Goal: Task Accomplishment & Management: Manage account settings

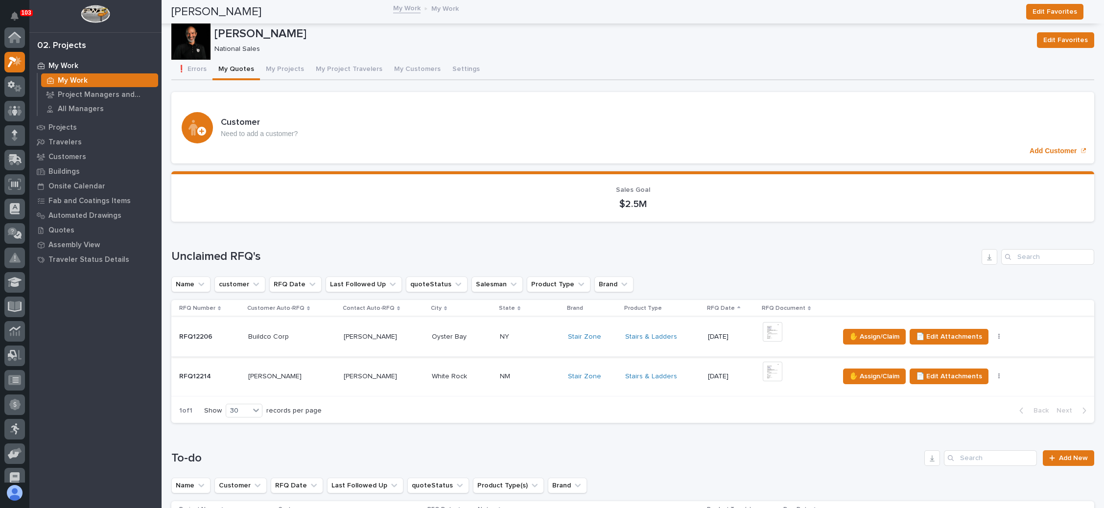
scroll to position [73, 0]
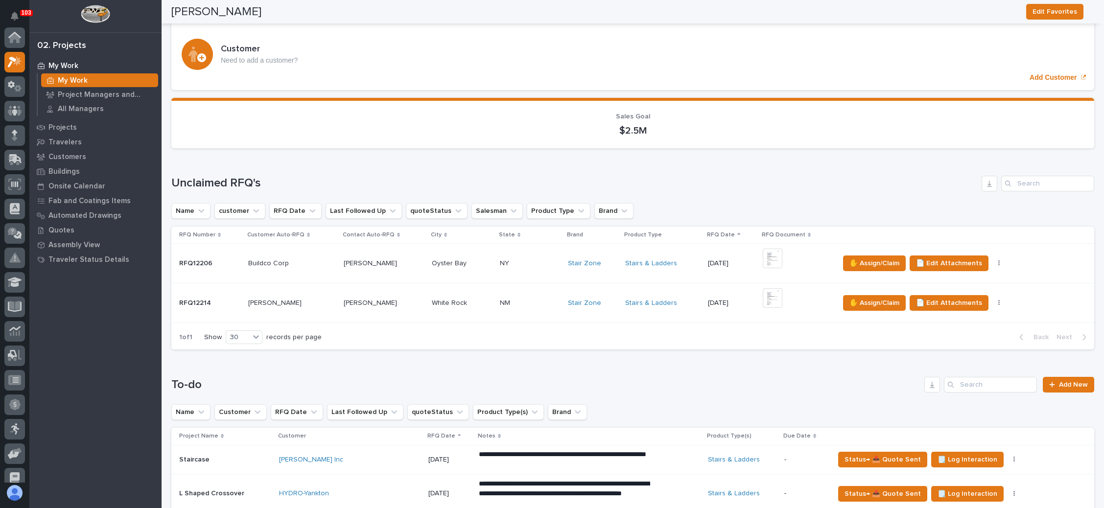
click at [536, 260] on p at bounding box center [530, 264] width 60 height 8
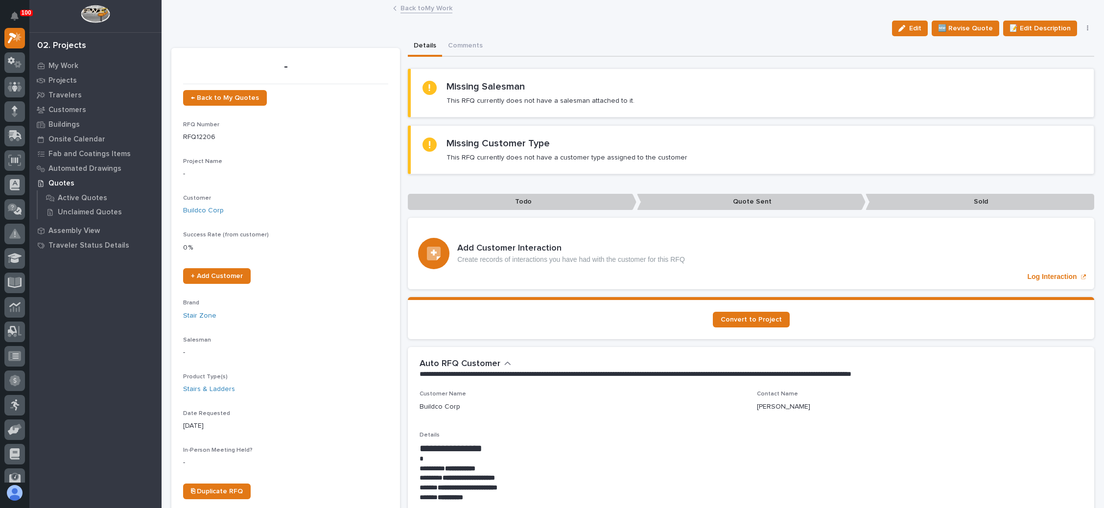
click at [1081, 25] on button "button" at bounding box center [1088, 28] width 14 height 7
click at [1035, 74] on span "✋ Assign/Claim" at bounding box center [1033, 79] width 50 height 12
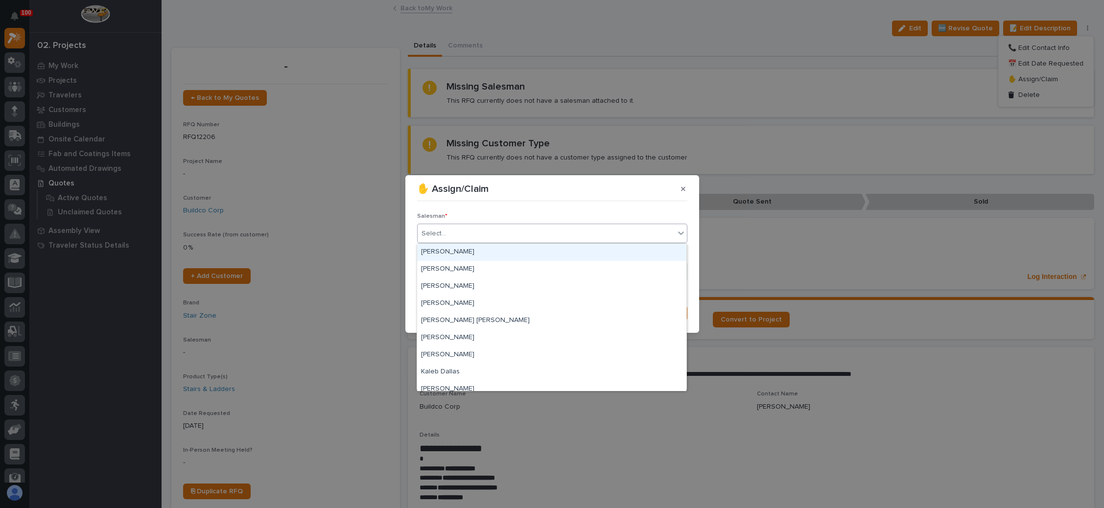
click at [495, 232] on div "Select..." at bounding box center [546, 234] width 257 height 16
click at [477, 266] on div "[PERSON_NAME]" at bounding box center [551, 269] width 269 height 17
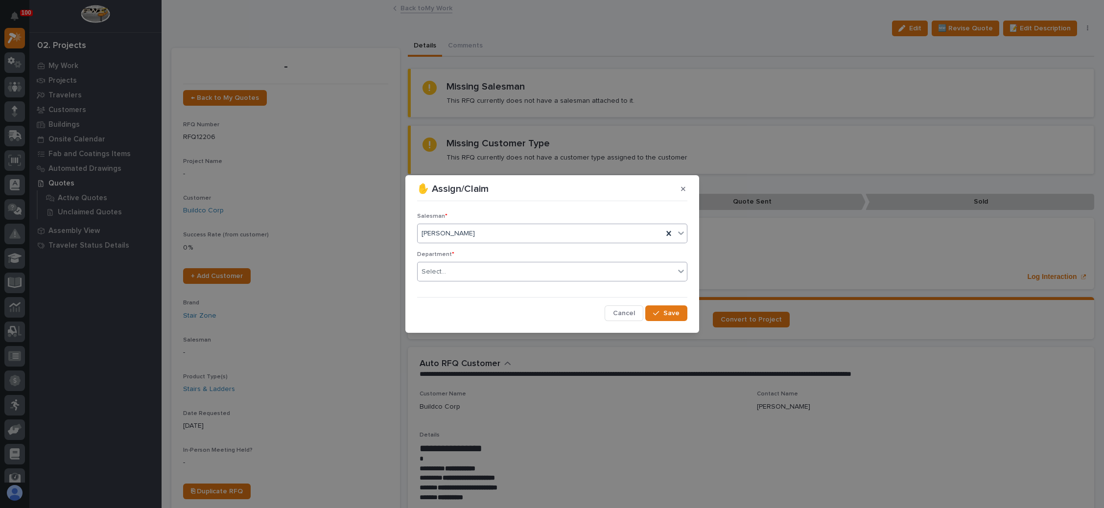
click at [476, 269] on div "Select..." at bounding box center [546, 272] width 257 height 16
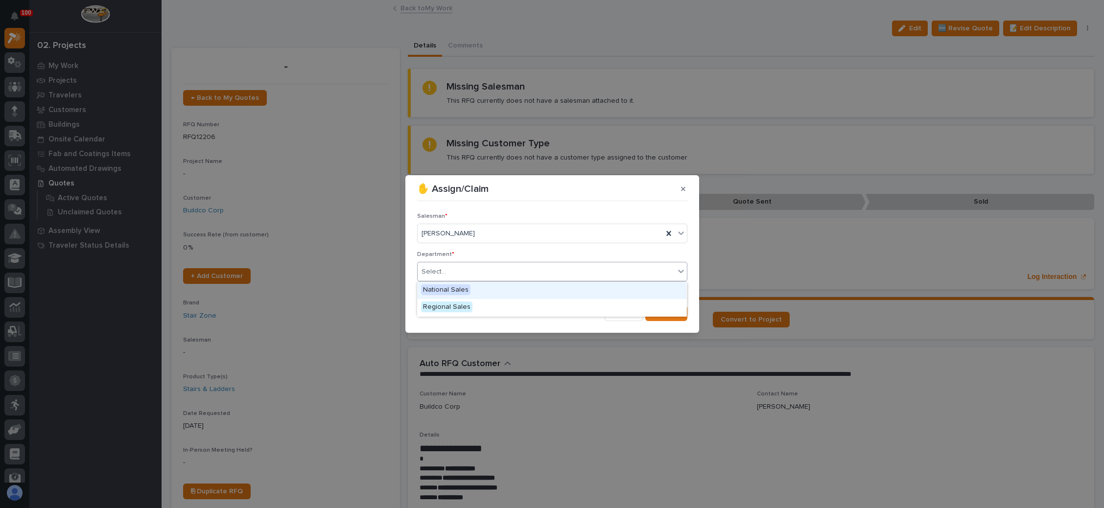
click at [471, 285] on div "National Sales" at bounding box center [551, 290] width 269 height 17
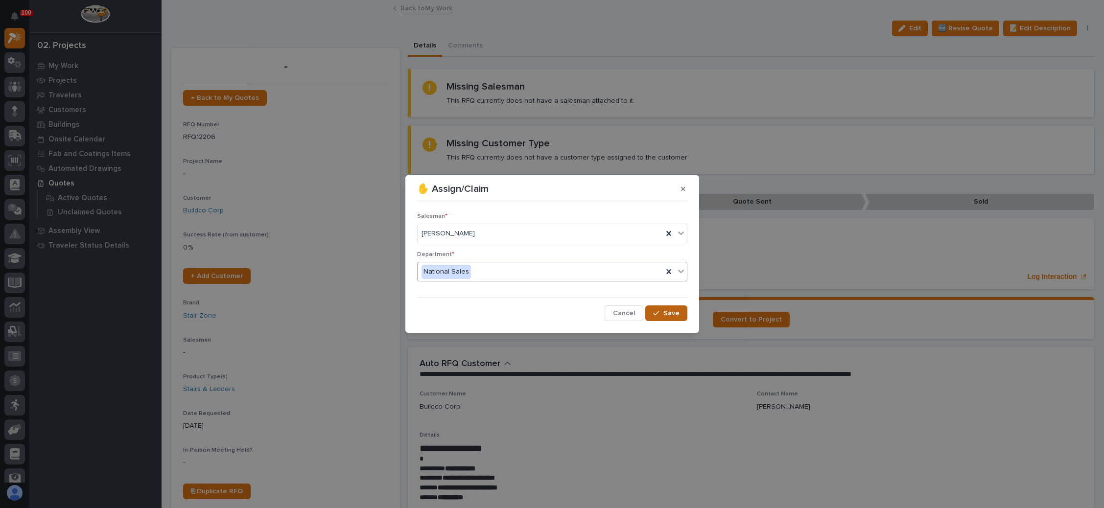
click at [668, 310] on span "Save" at bounding box center [671, 313] width 16 height 9
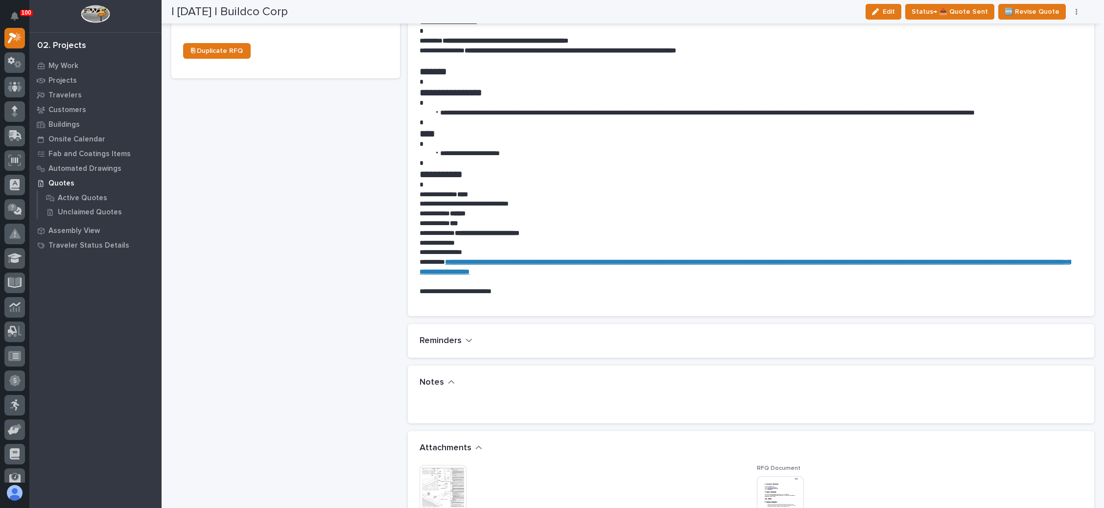
scroll to position [588, 0]
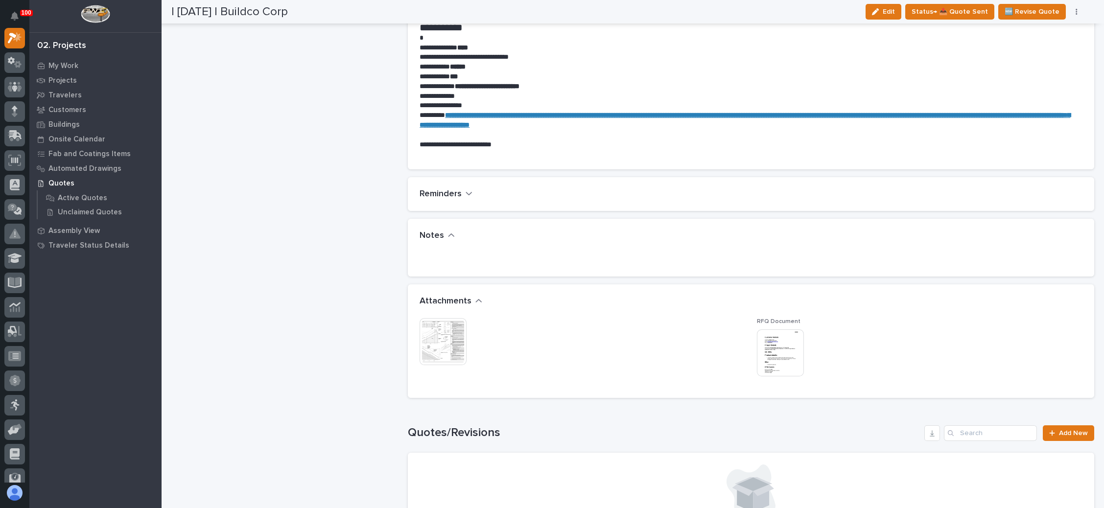
click at [774, 351] on img at bounding box center [780, 353] width 47 height 47
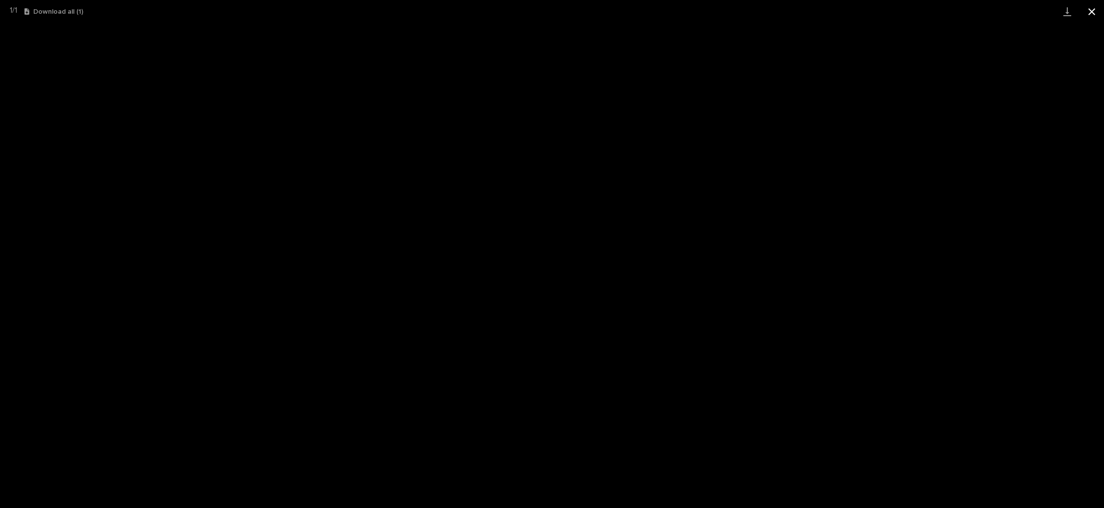
click at [1088, 13] on button "Close gallery" at bounding box center [1092, 11] width 24 height 23
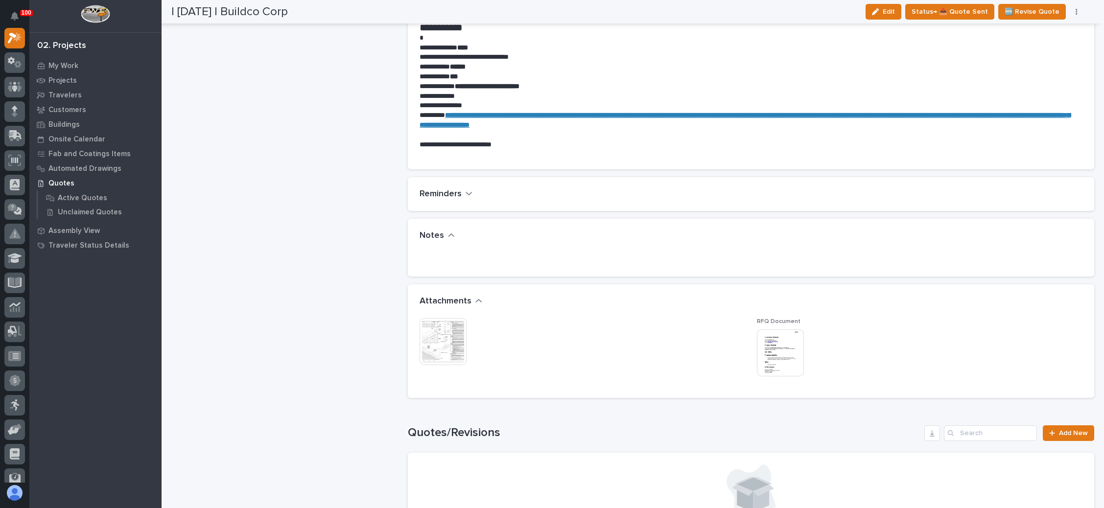
click at [446, 339] on img at bounding box center [443, 341] width 47 height 47
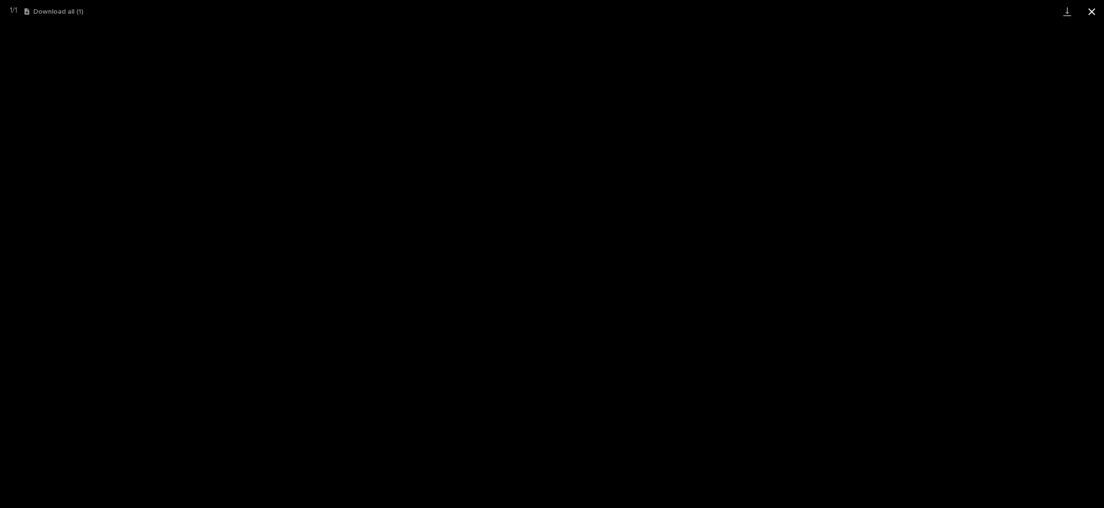
click at [1089, 3] on button "Close gallery" at bounding box center [1092, 11] width 24 height 23
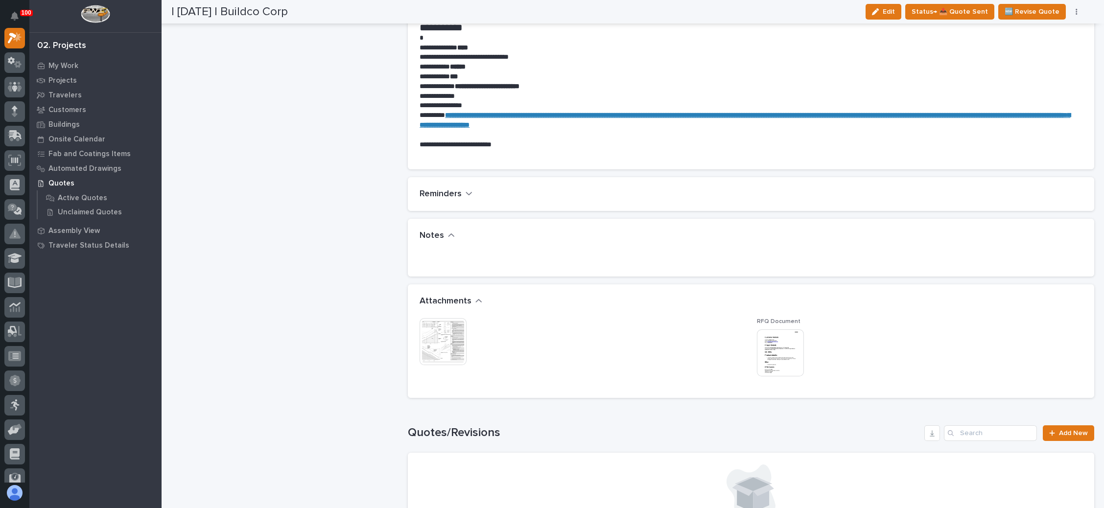
click at [757, 351] on img at bounding box center [780, 353] width 47 height 47
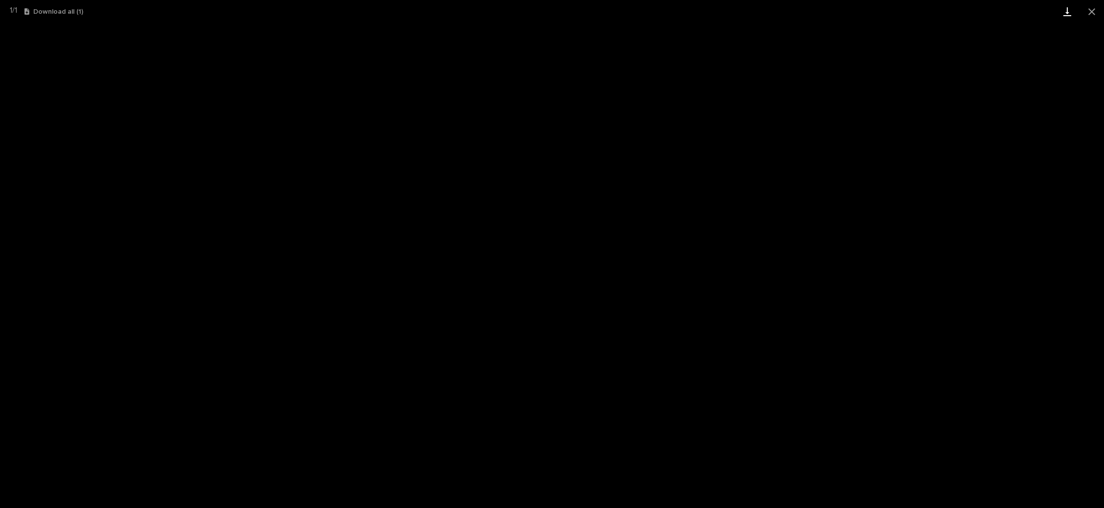
drag, startPoint x: 1094, startPoint y: 7, endPoint x: 1067, endPoint y: 9, distance: 27.5
click at [1093, 8] on button "Close gallery" at bounding box center [1092, 11] width 24 height 23
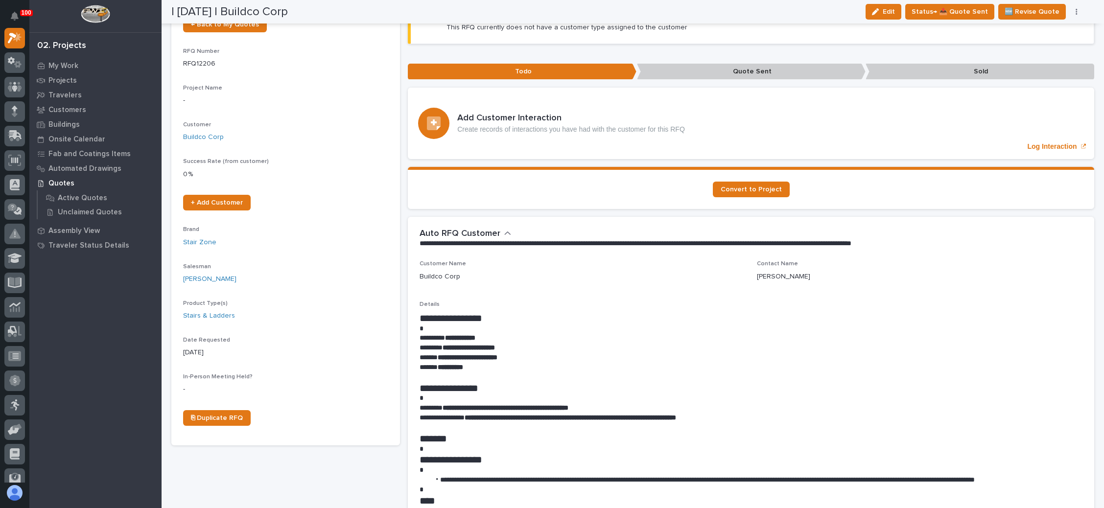
scroll to position [0, 0]
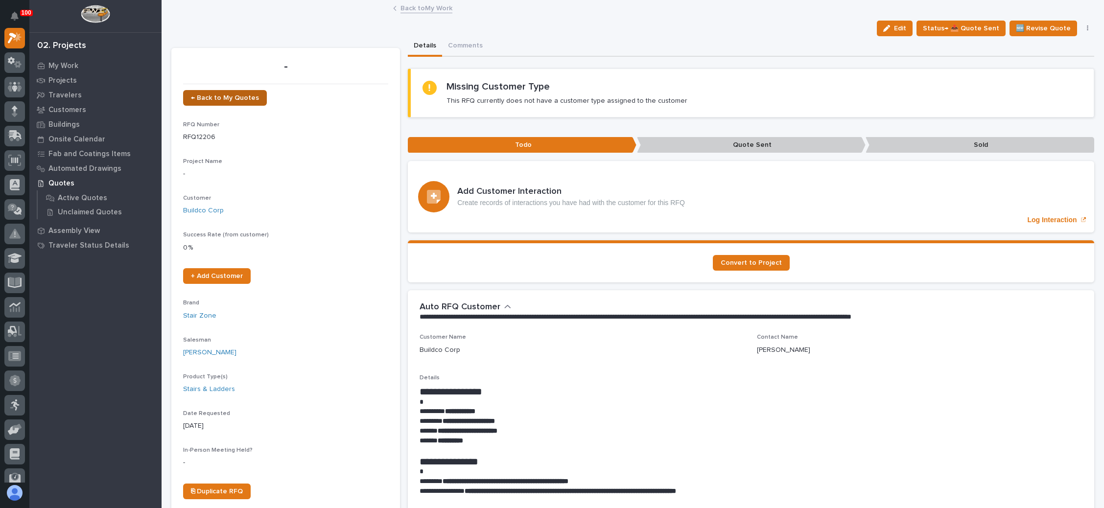
click at [223, 95] on span "← Back to My Quotes" at bounding box center [225, 98] width 68 height 7
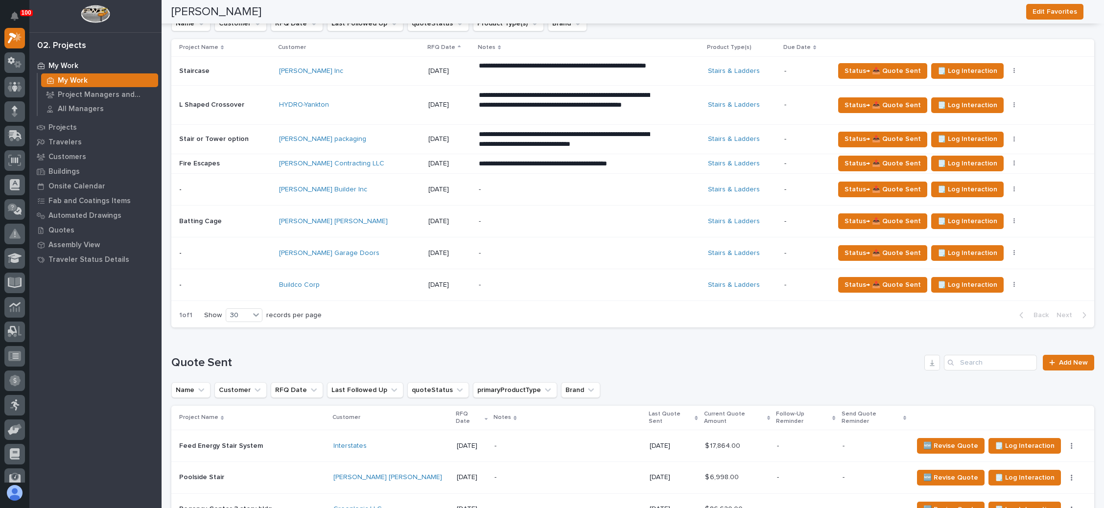
scroll to position [441, 0]
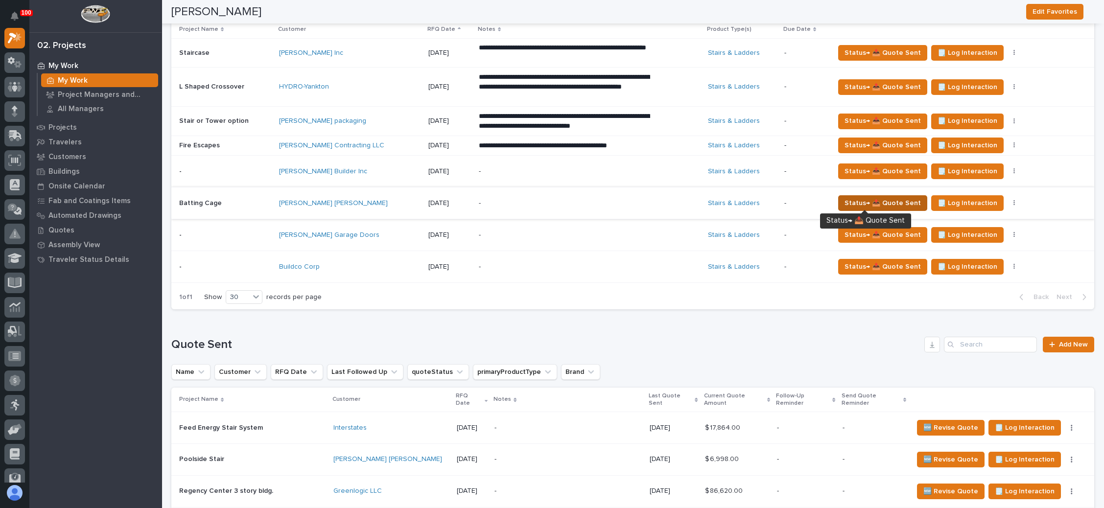
click at [866, 198] on span "Status→ 📤 Quote Sent" at bounding box center [883, 203] width 76 height 12
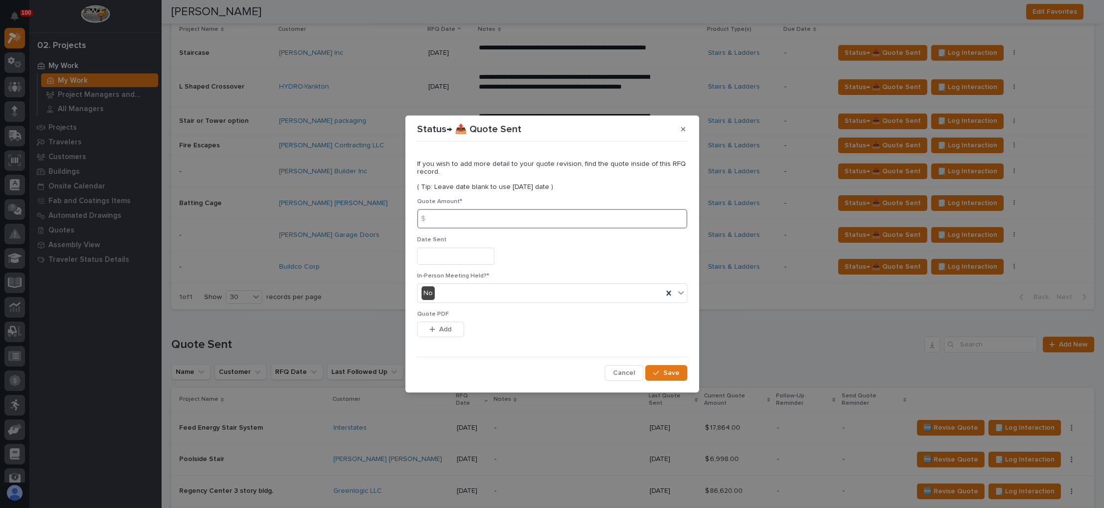
click at [460, 216] on input at bounding box center [552, 219] width 270 height 20
type input "14653"
click at [435, 257] on input "text" at bounding box center [455, 256] width 77 height 17
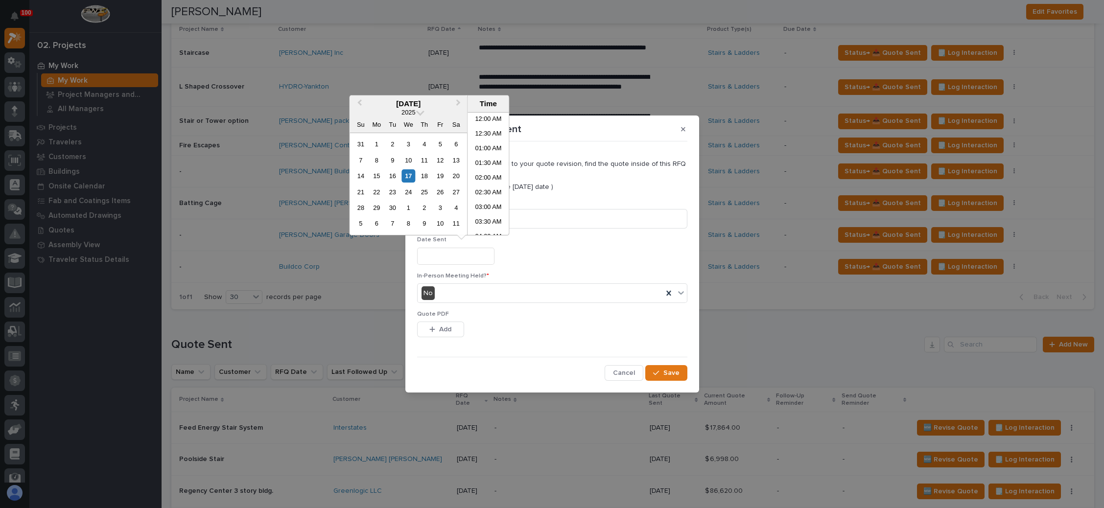
scroll to position [181, 0]
click at [392, 177] on div "16" at bounding box center [392, 175] width 13 height 13
type input "**********"
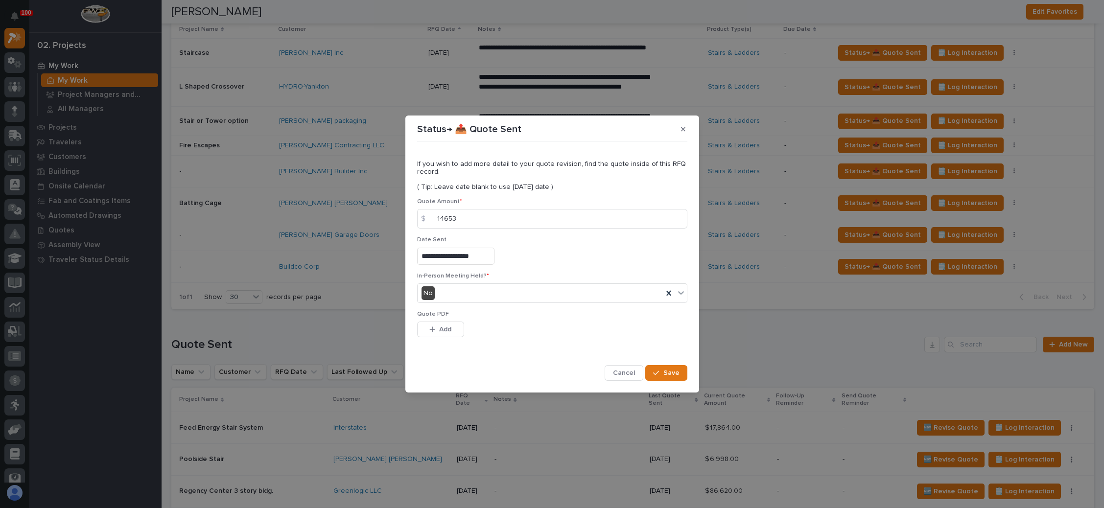
drag, startPoint x: 447, startPoint y: 329, endPoint x: 465, endPoint y: 326, distance: 17.9
click at [447, 328] on span "Add" at bounding box center [445, 329] width 12 height 9
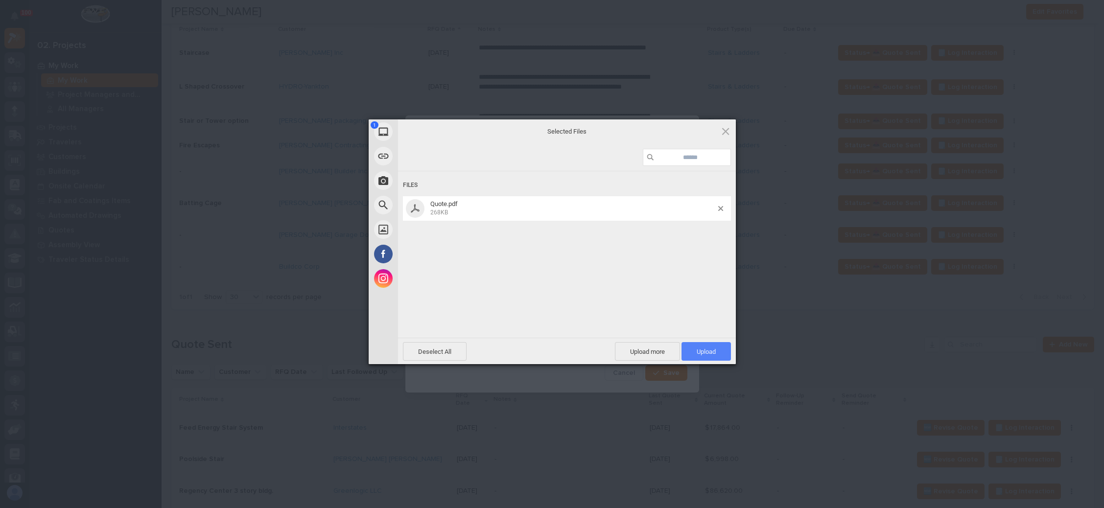
click at [698, 350] on span "Upload 1" at bounding box center [706, 351] width 19 height 7
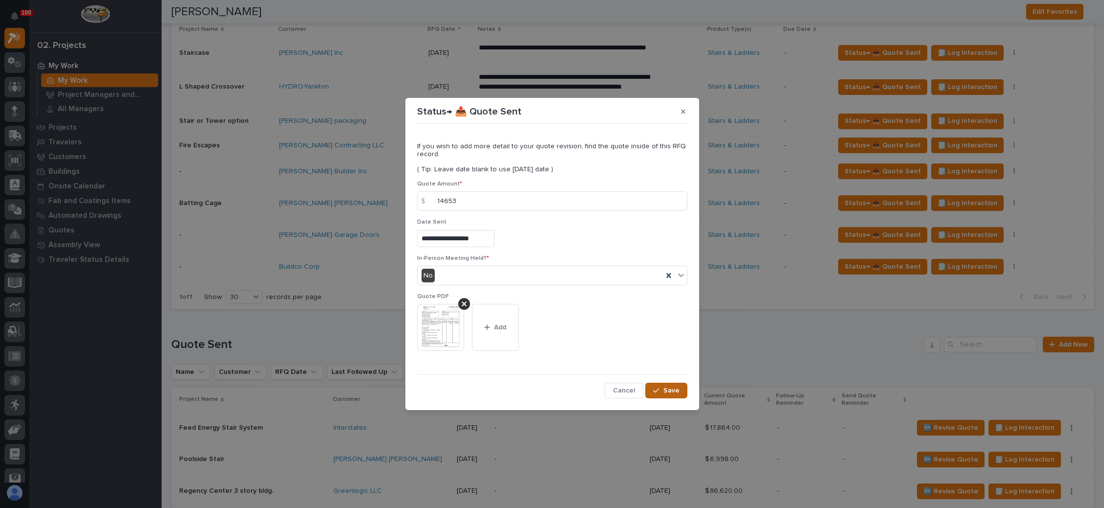
click at [662, 390] on div "button" at bounding box center [658, 390] width 10 height 7
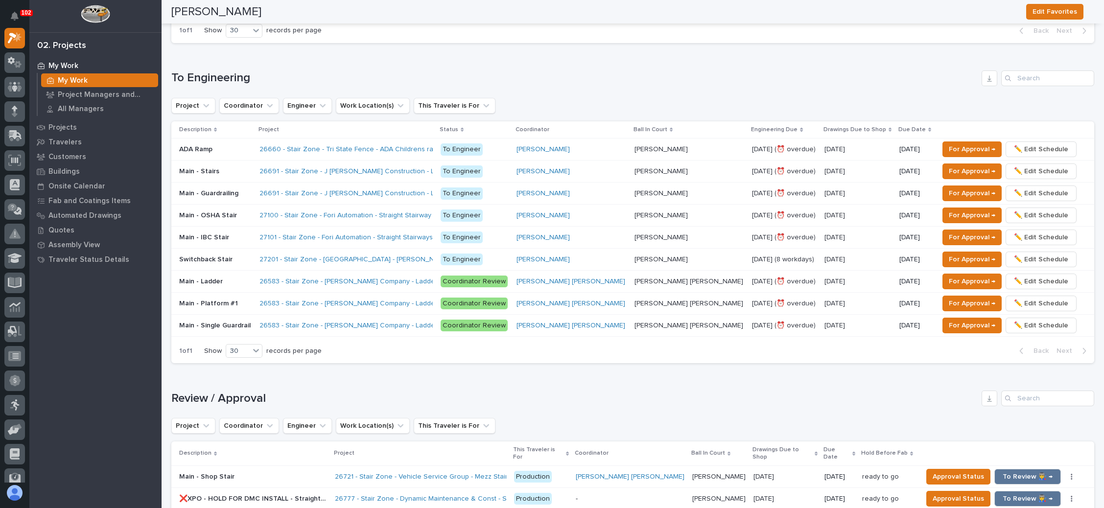
scroll to position [661, 0]
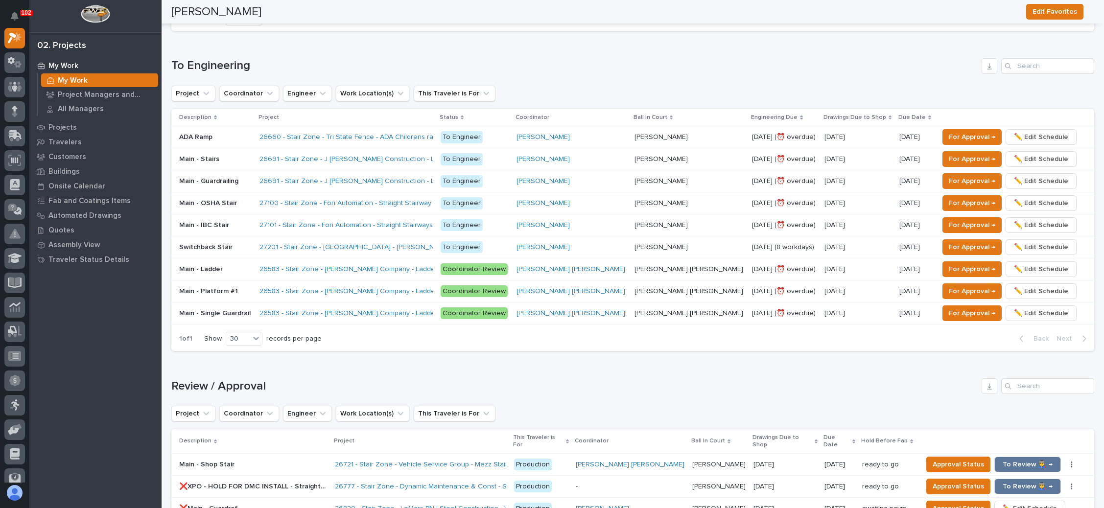
click at [249, 199] on p at bounding box center [215, 203] width 72 height 8
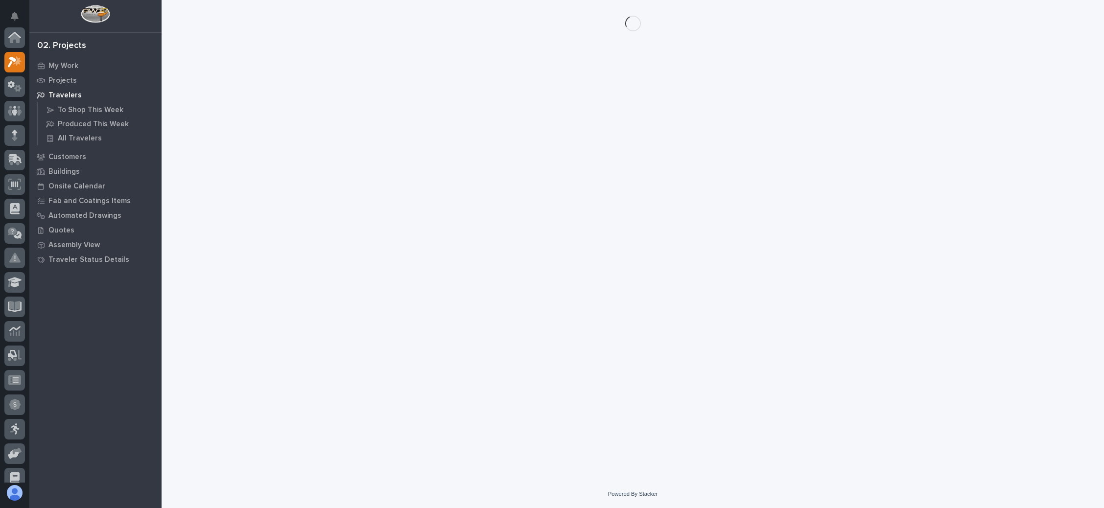
scroll to position [24, 0]
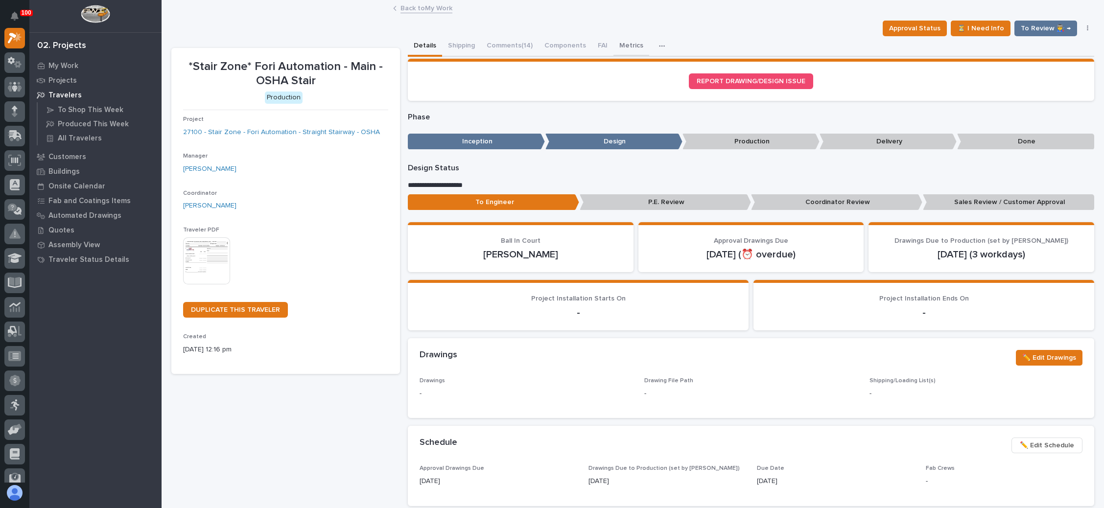
click at [627, 40] on button "Metrics" at bounding box center [632, 46] width 36 height 21
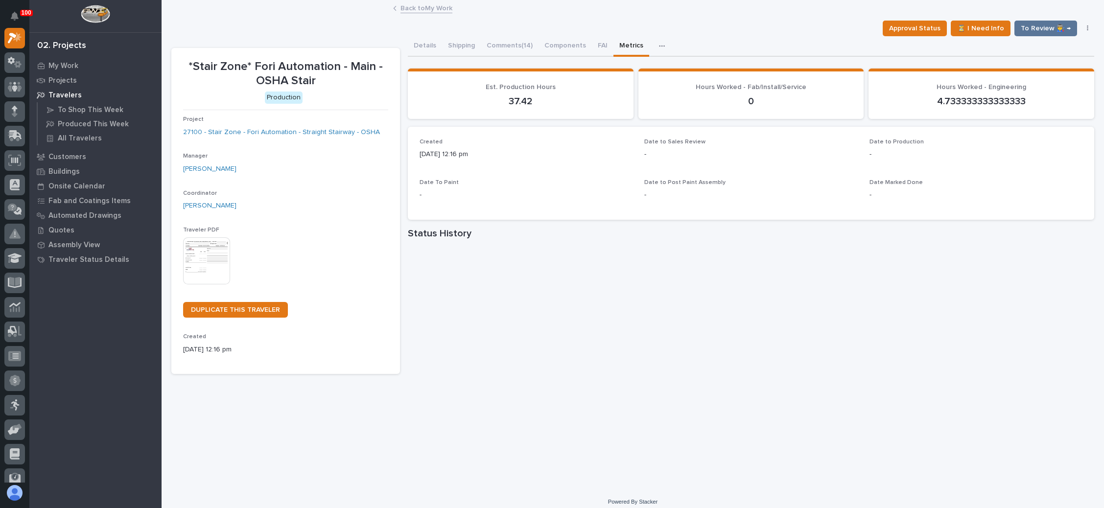
click at [411, 5] on link "Back to My Work" at bounding box center [427, 7] width 52 height 11
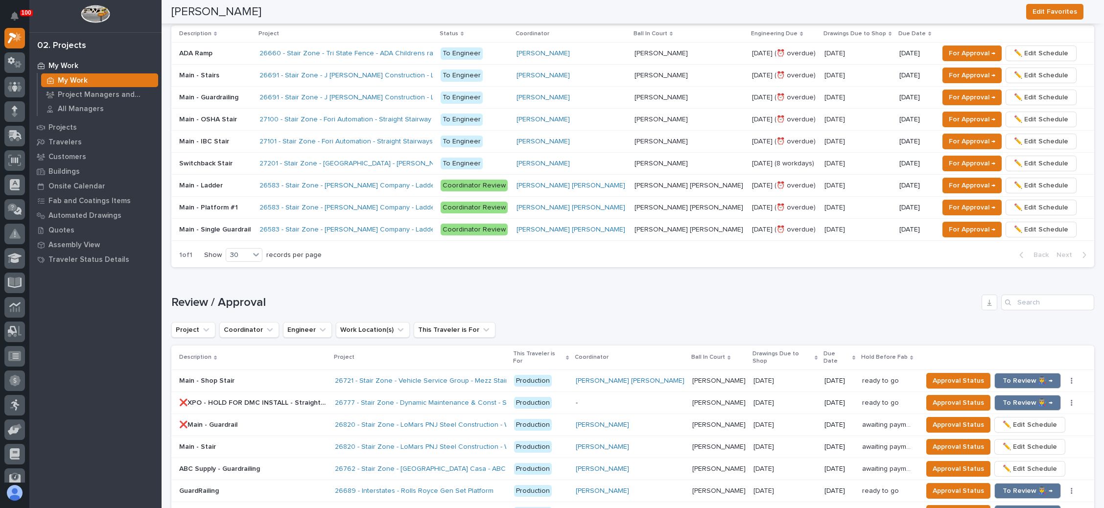
scroll to position [734, 0]
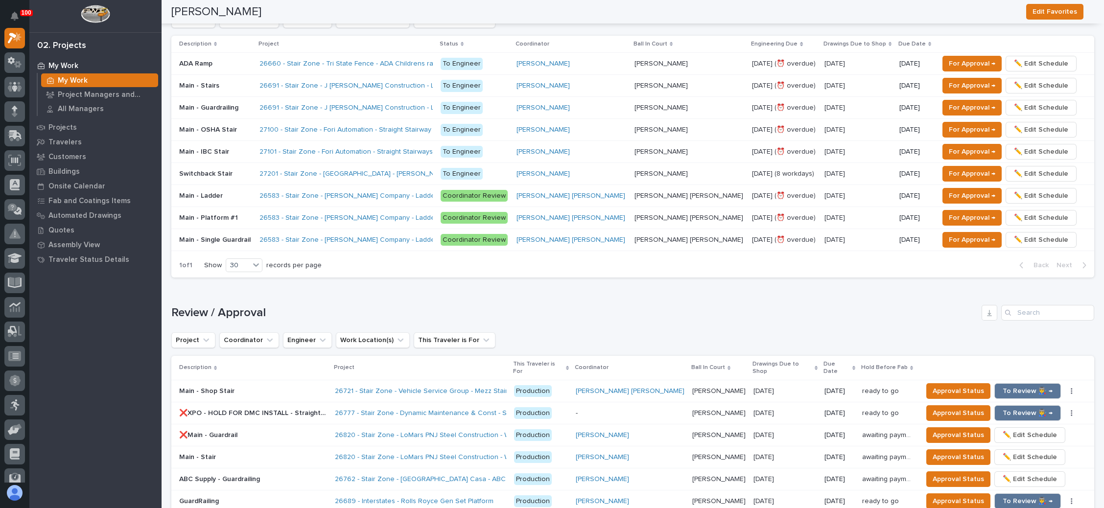
click at [236, 148] on p at bounding box center [215, 152] width 72 height 8
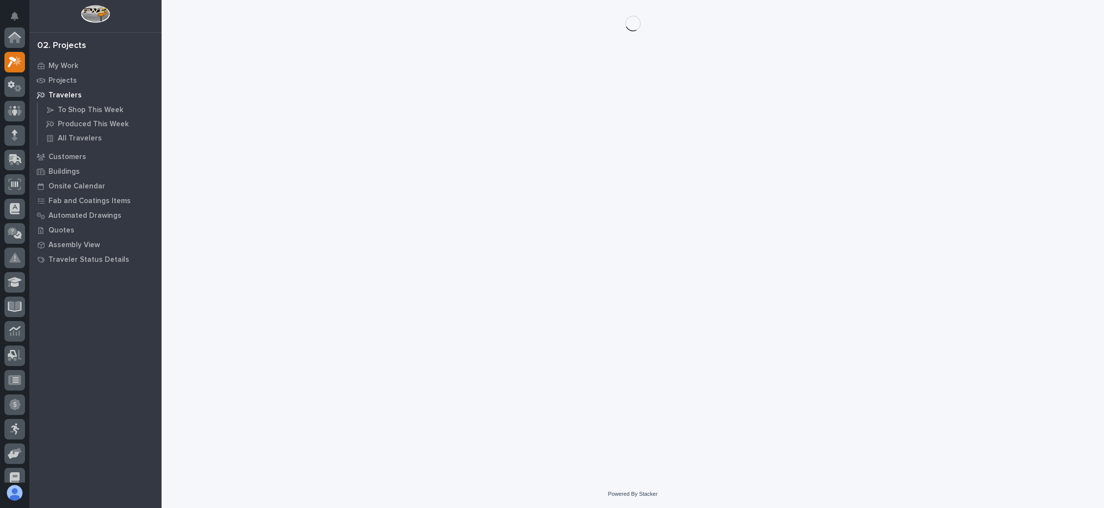
scroll to position [24, 0]
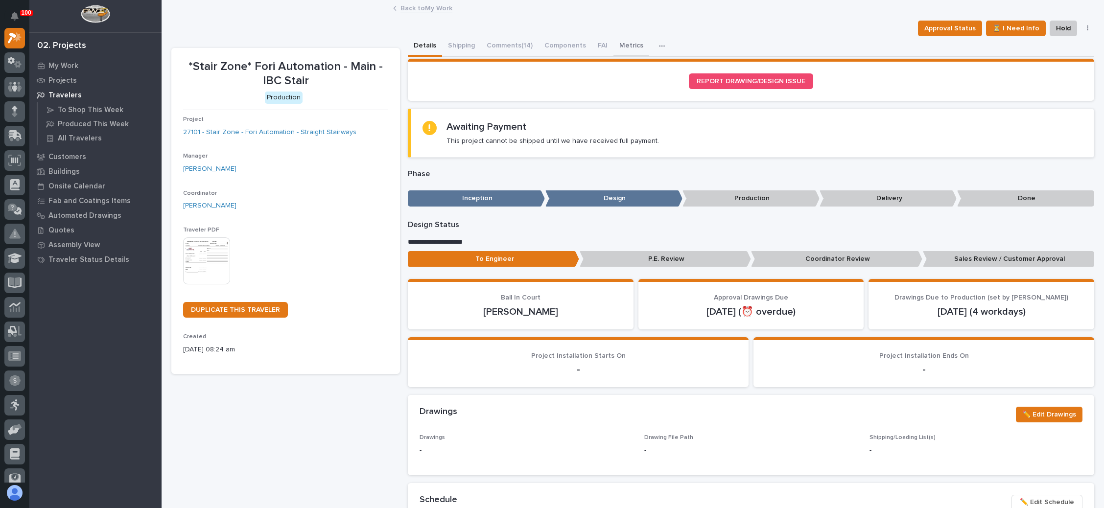
click at [619, 40] on button "Metrics" at bounding box center [632, 46] width 36 height 21
